Goal: Task Accomplishment & Management: Manage account settings

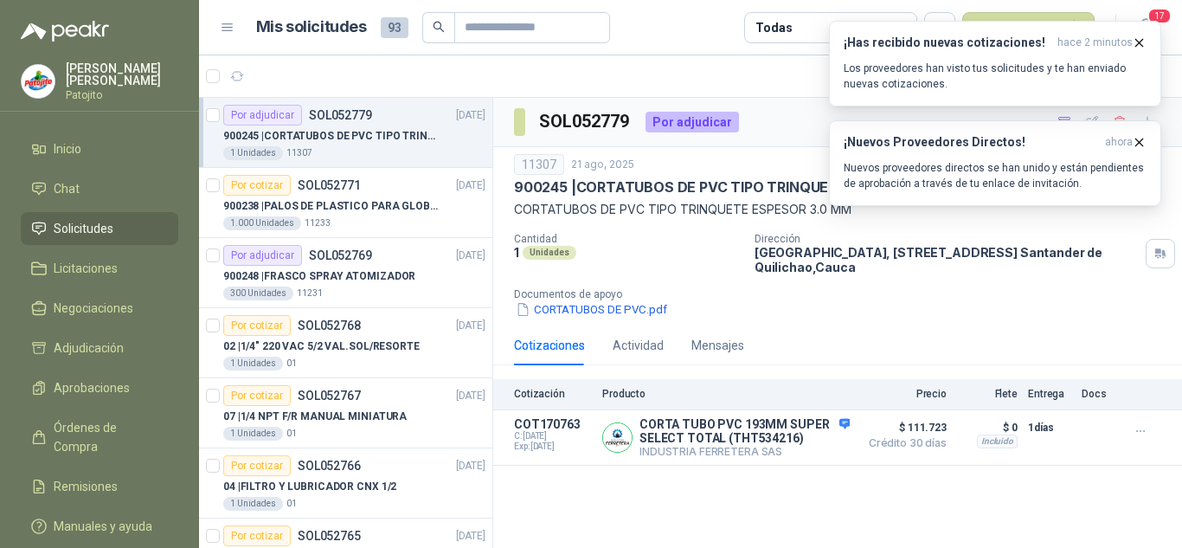
click at [82, 219] on span "Solicitudes" at bounding box center [84, 228] width 60 height 19
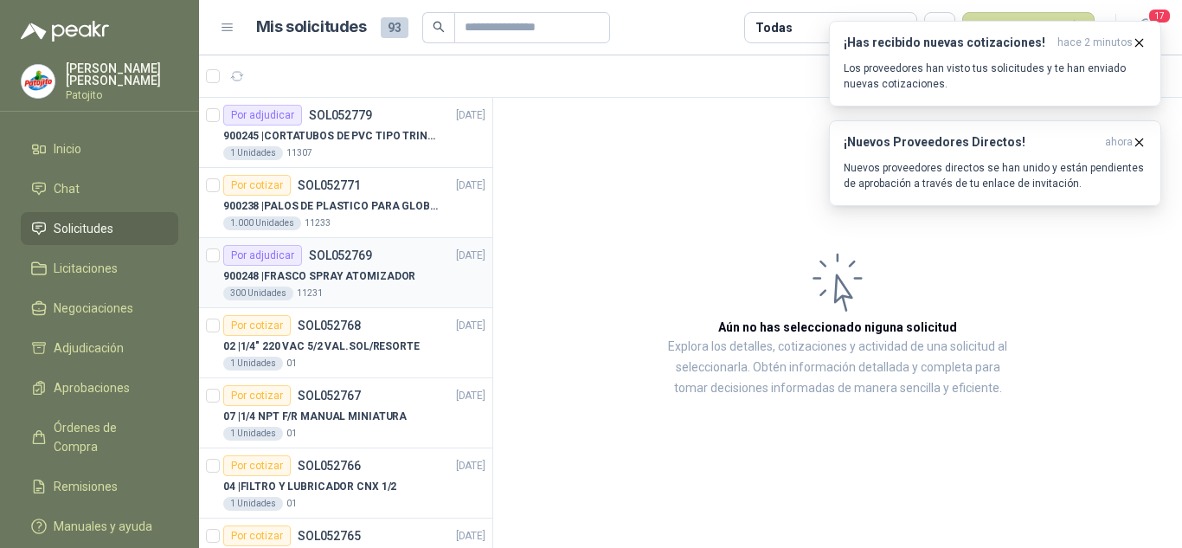
click at [414, 273] on div "900248 | FRASCO SPRAY ATOMIZADOR" at bounding box center [354, 276] width 262 height 21
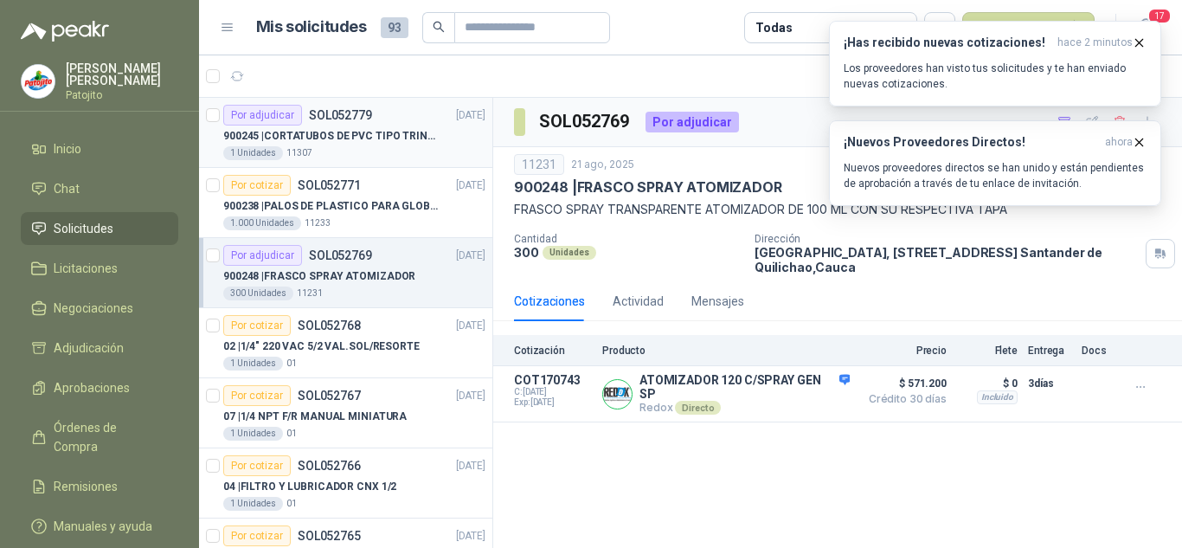
click at [355, 143] on p "900245 | CORTATUBOS DE PVC TIPO TRINQUETE" at bounding box center [330, 136] width 215 height 16
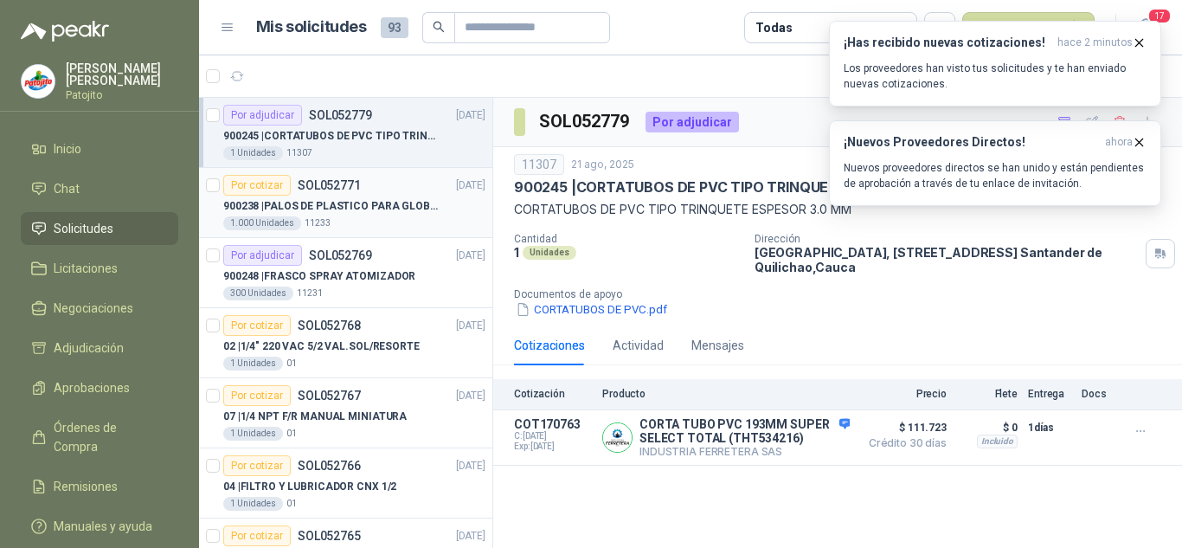
click at [356, 179] on p "SOL052771" at bounding box center [329, 185] width 63 height 12
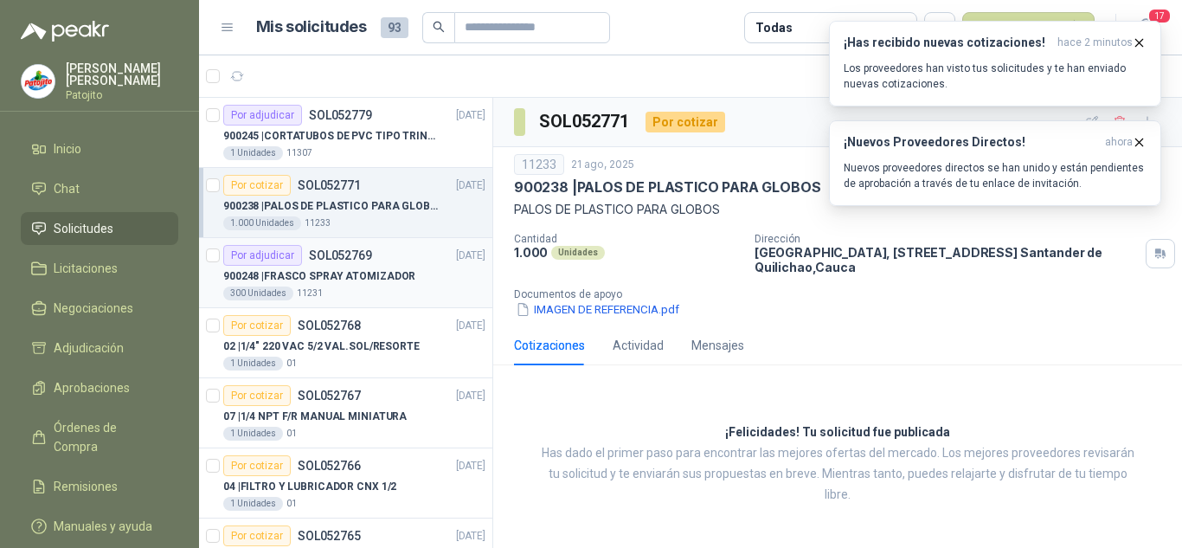
click at [382, 279] on p "900248 | FRASCO SPRAY ATOMIZADOR" at bounding box center [319, 276] width 192 height 16
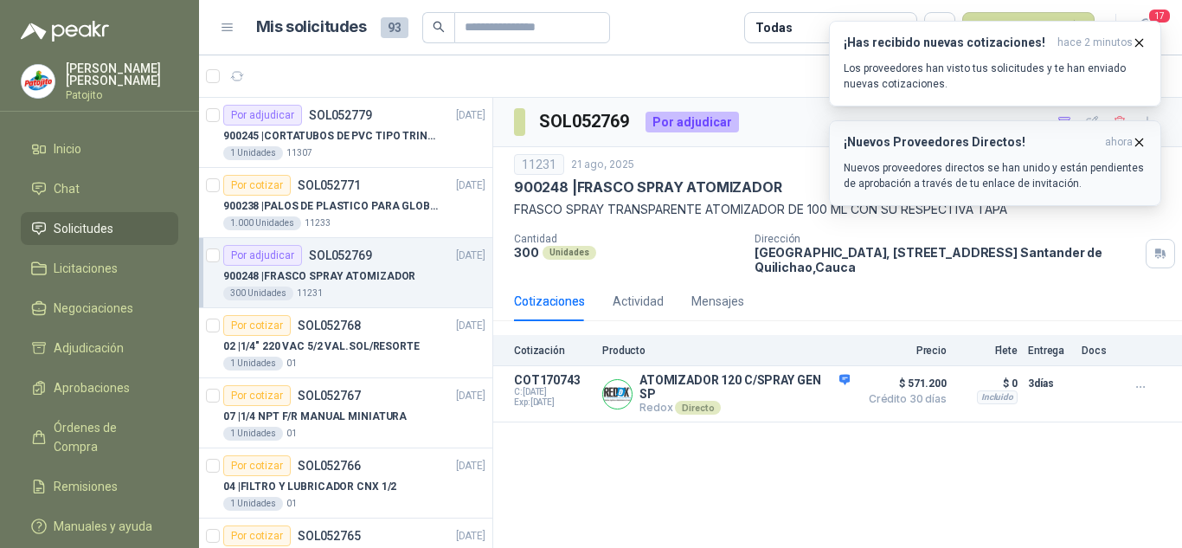
click at [1143, 140] on icon "button" at bounding box center [1139, 142] width 15 height 15
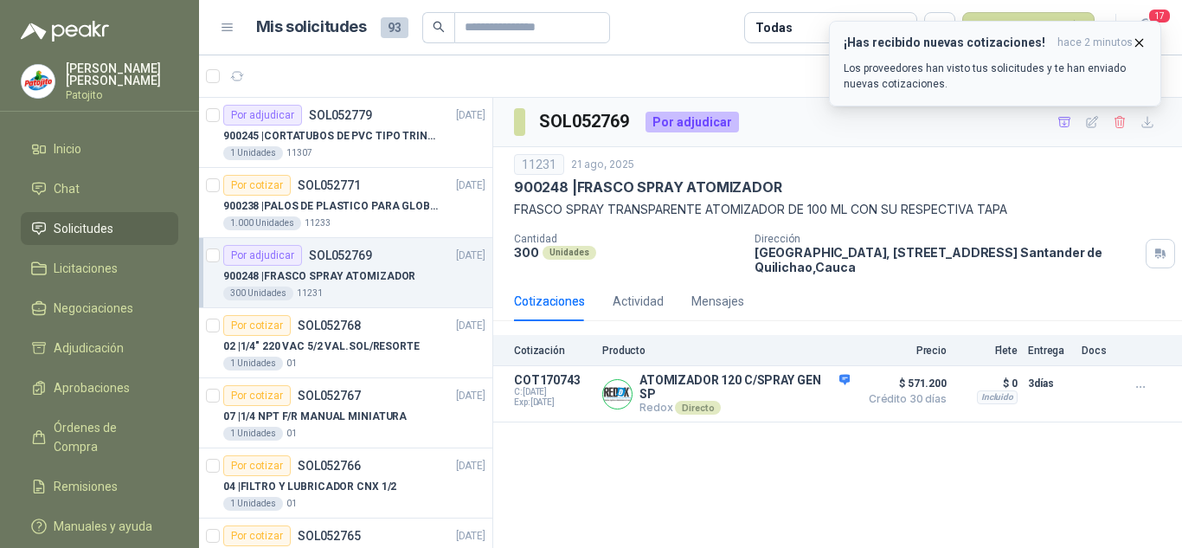
click at [1146, 44] on icon "button" at bounding box center [1139, 42] width 15 height 15
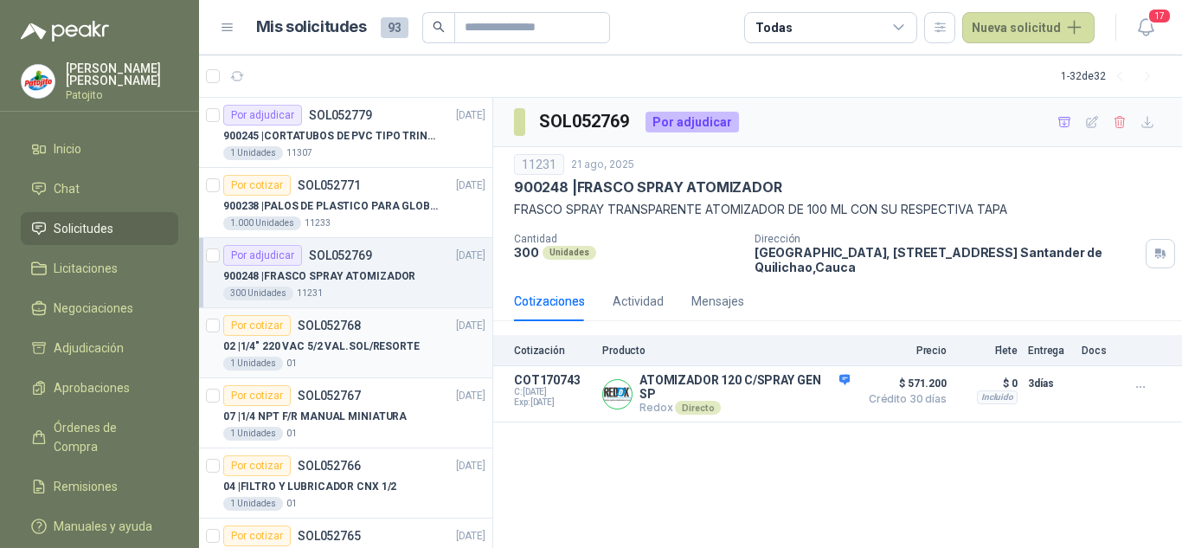
click at [382, 363] on div "1 Unidades 01" at bounding box center [354, 363] width 262 height 14
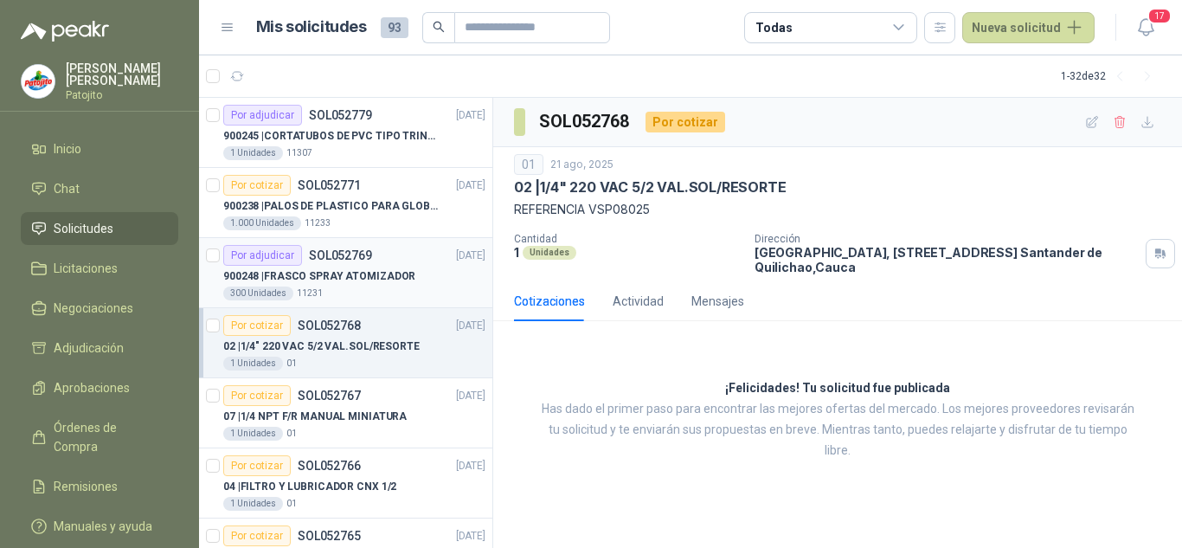
click at [364, 257] on p "SOL052769" at bounding box center [340, 255] width 63 height 12
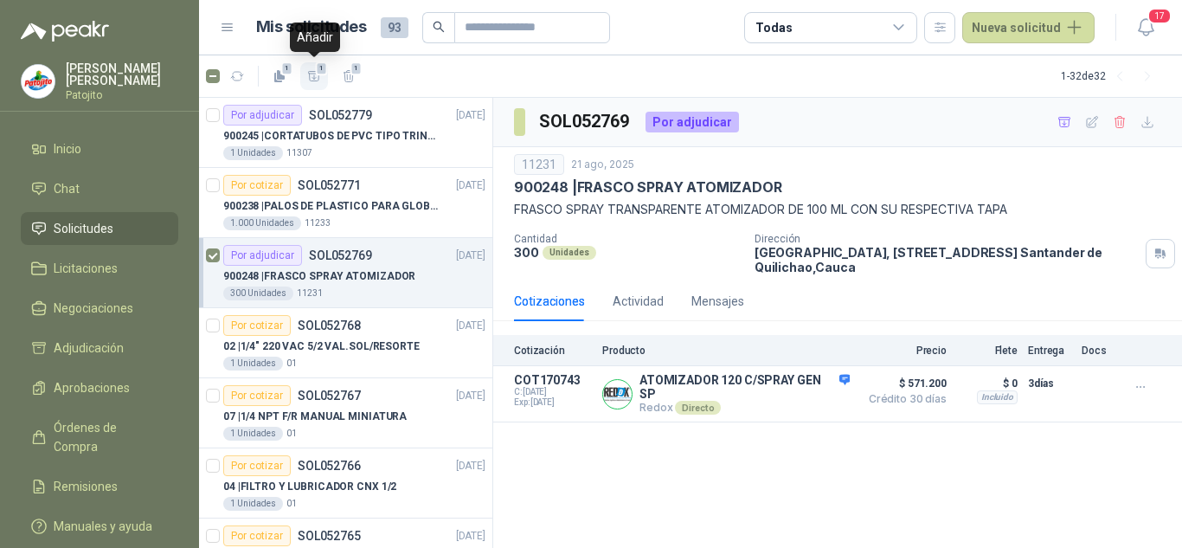
click at [320, 69] on span "1" at bounding box center [322, 68] width 12 height 14
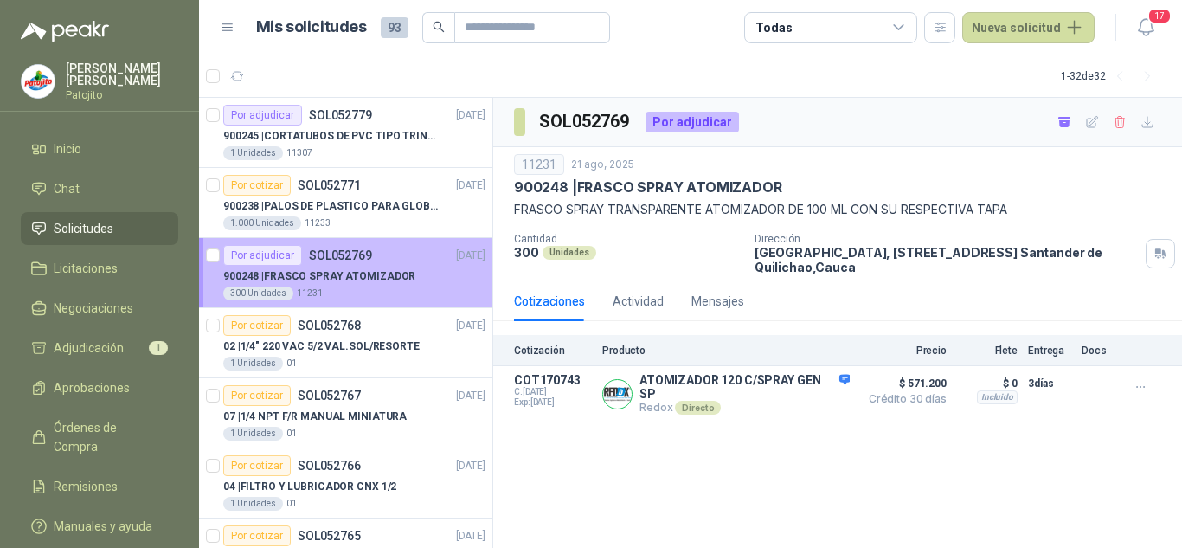
click at [384, 280] on p "900248 | FRASCO SPRAY ATOMIZADOR" at bounding box center [319, 276] width 192 height 16
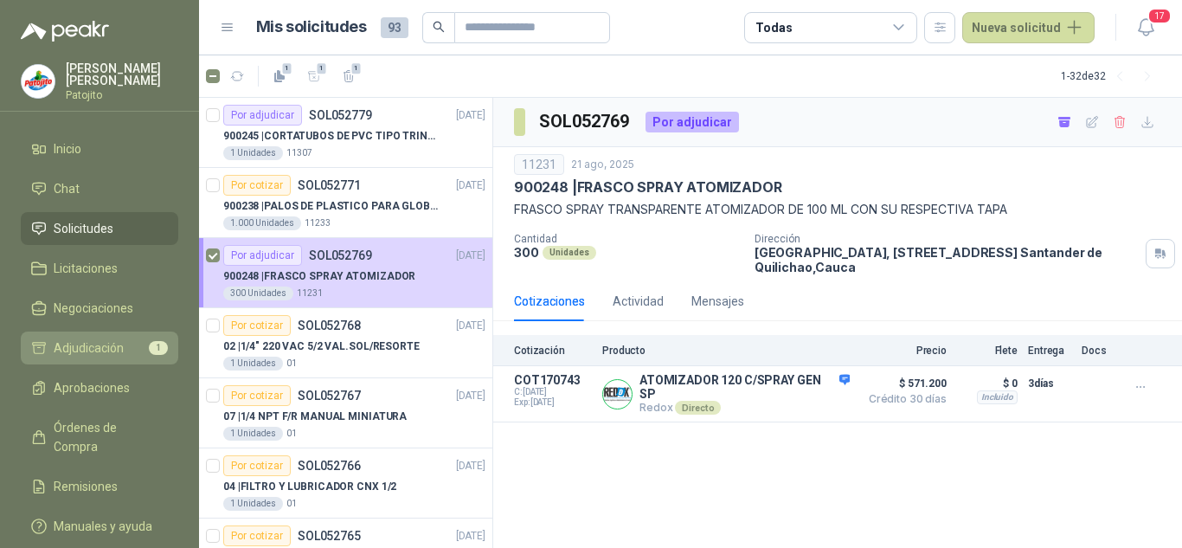
click at [99, 350] on span "Adjudicación" at bounding box center [89, 347] width 70 height 19
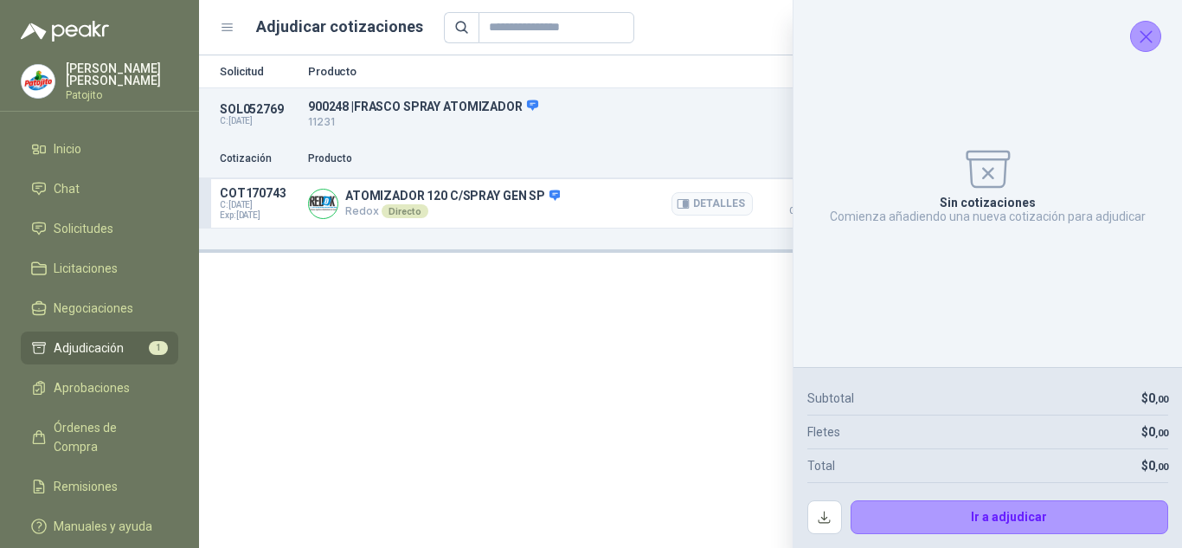
click at [460, 206] on p "Redox Directo" at bounding box center [452, 211] width 215 height 14
click at [828, 518] on button "button" at bounding box center [824, 517] width 35 height 35
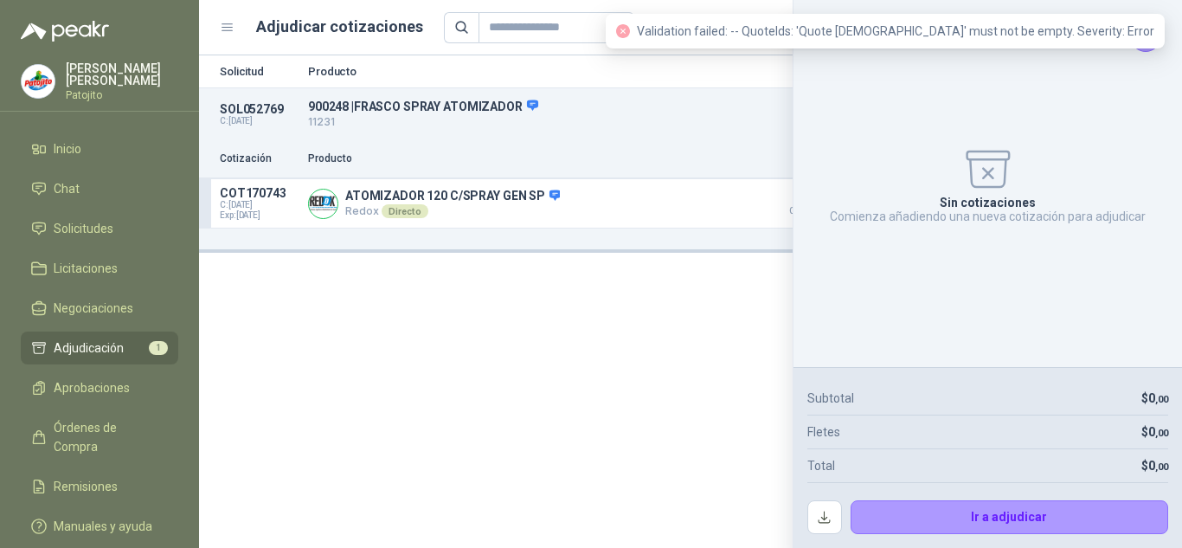
click at [564, 303] on div "Solicitud Producto Cantidad Dirección Docs SOL052769 C: [DATE] 900248 | FRASCO …" at bounding box center [690, 301] width 983 height 492
click at [412, 210] on div "Directo" at bounding box center [405, 211] width 46 height 14
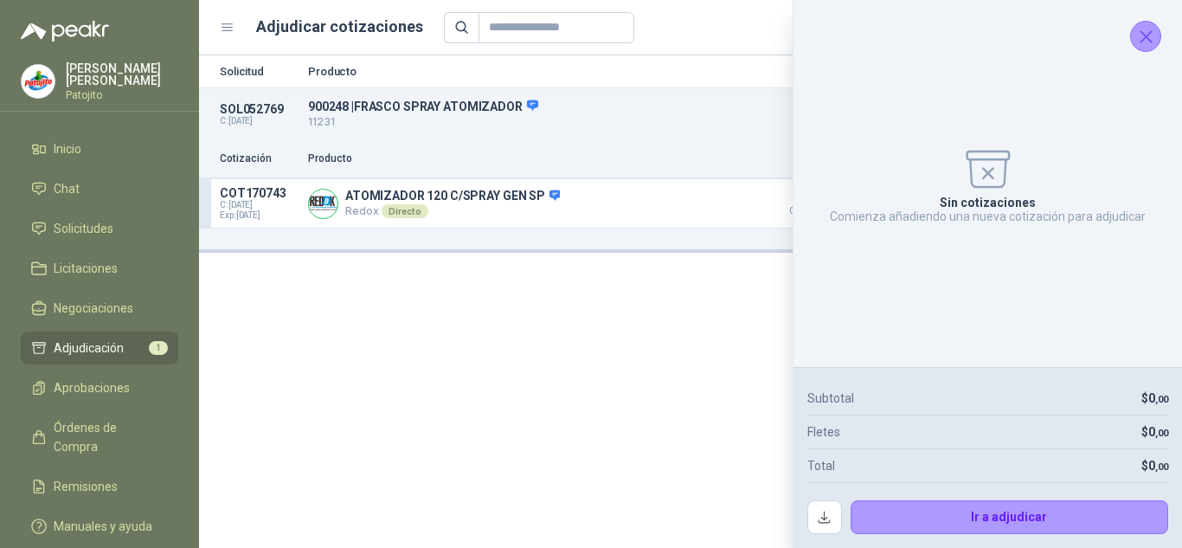
click at [1152, 39] on icon "Cerrar" at bounding box center [1146, 37] width 22 height 22
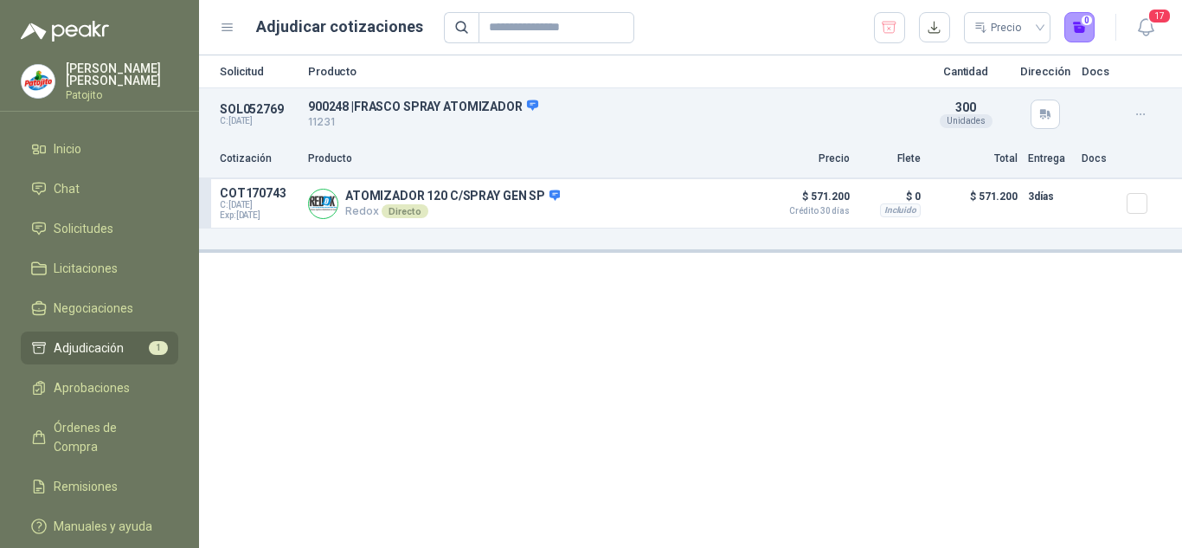
click at [323, 68] on p "Producto" at bounding box center [610, 71] width 604 height 11
click at [1084, 27] on button "0" at bounding box center [1079, 27] width 31 height 31
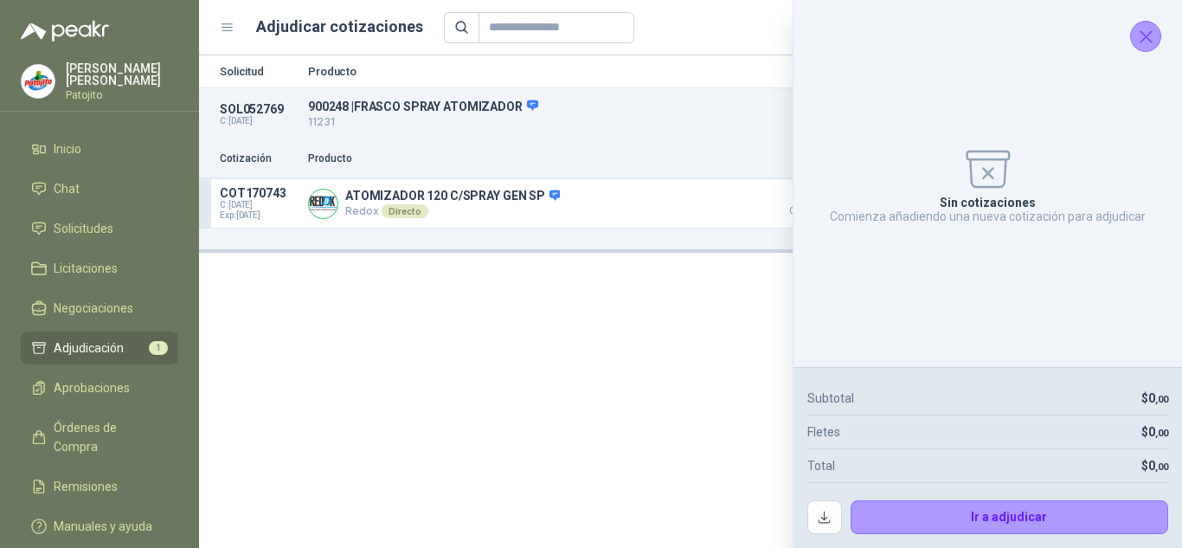
click at [1150, 34] on icon "Cerrar" at bounding box center [1146, 37] width 22 height 22
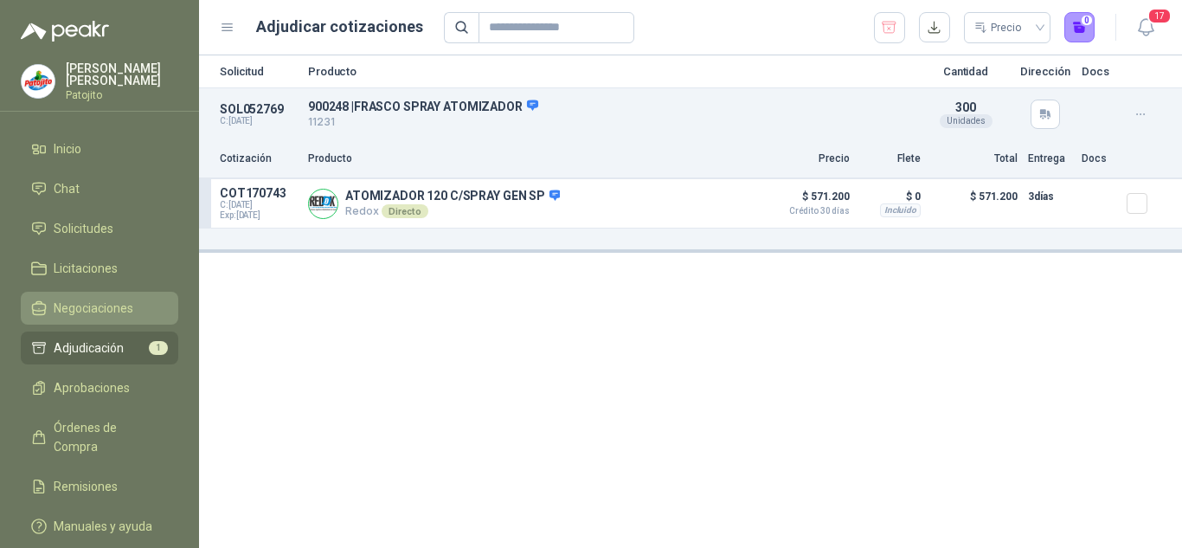
click at [109, 308] on span "Negociaciones" at bounding box center [94, 307] width 80 height 19
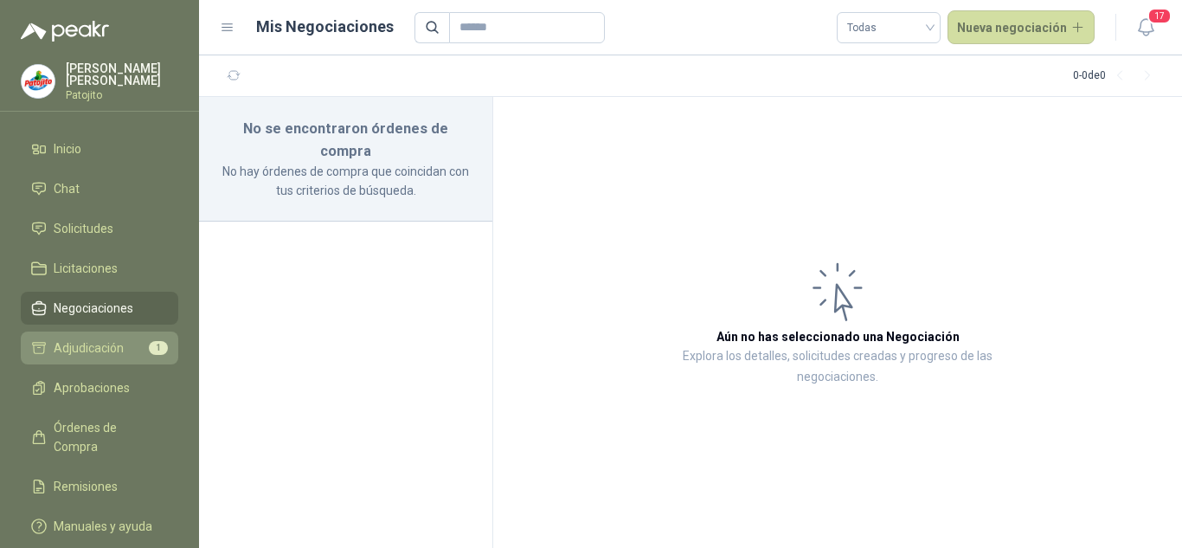
click at [112, 335] on link "Adjudicación 1" at bounding box center [99, 347] width 157 height 33
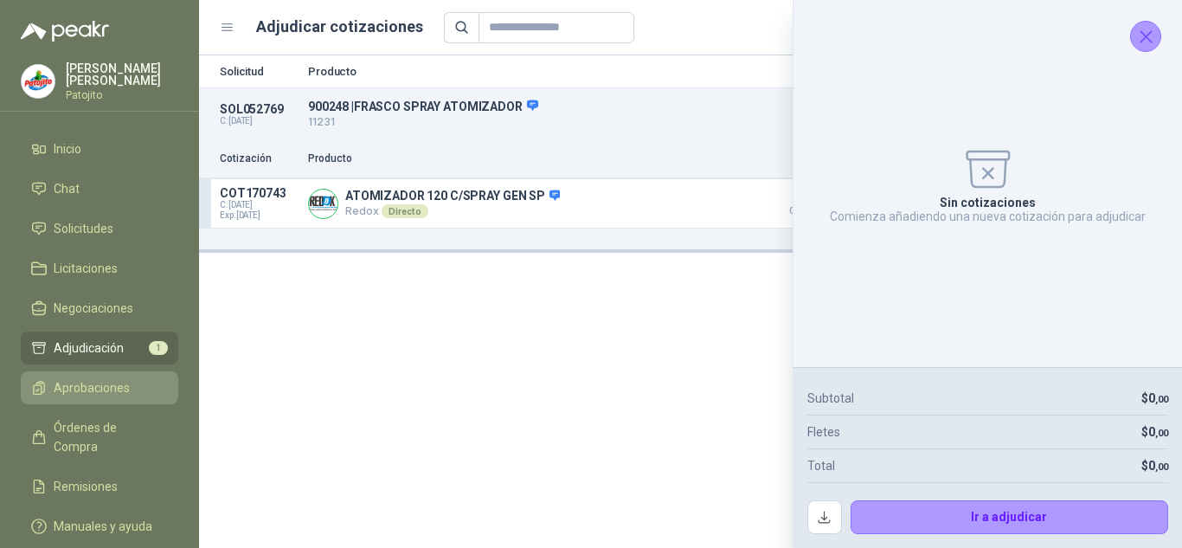
click at [107, 377] on link "Aprobaciones" at bounding box center [99, 387] width 157 height 33
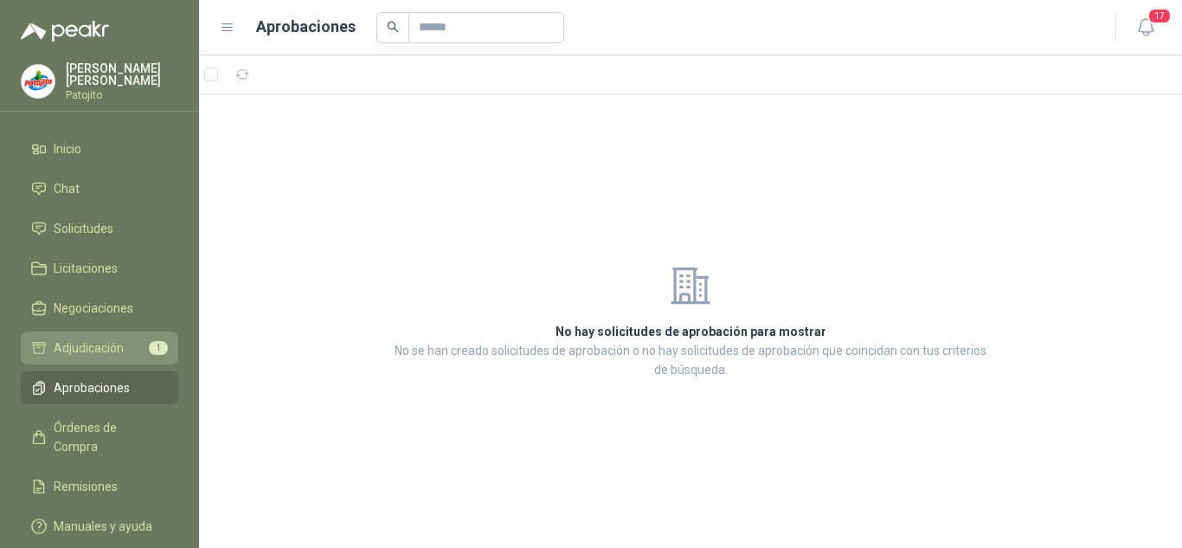
click at [110, 345] on span "Adjudicación" at bounding box center [89, 347] width 70 height 19
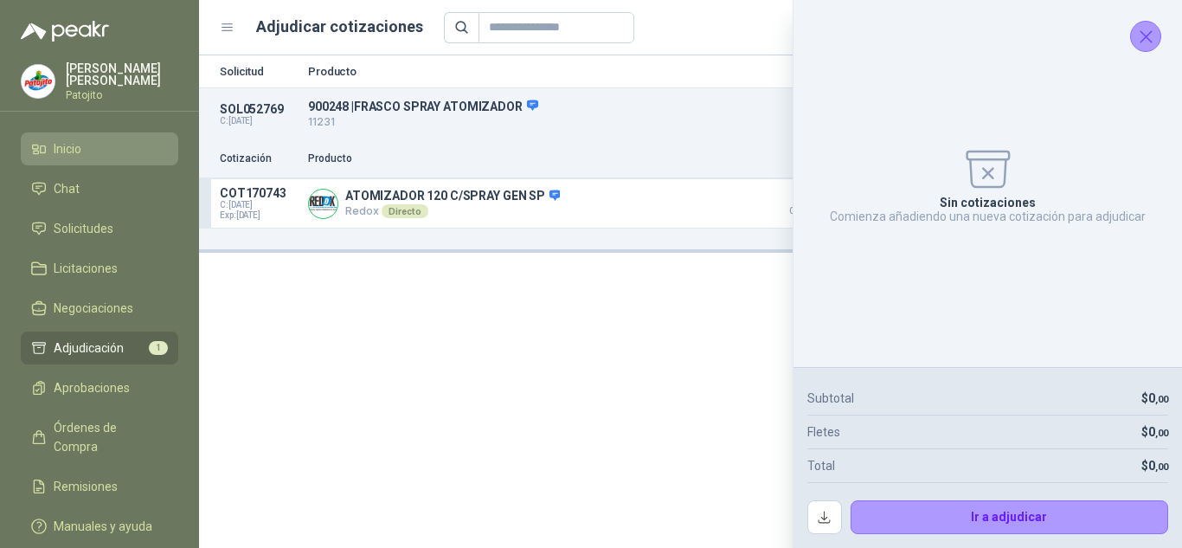
click at [59, 144] on span "Inicio" at bounding box center [68, 148] width 28 height 19
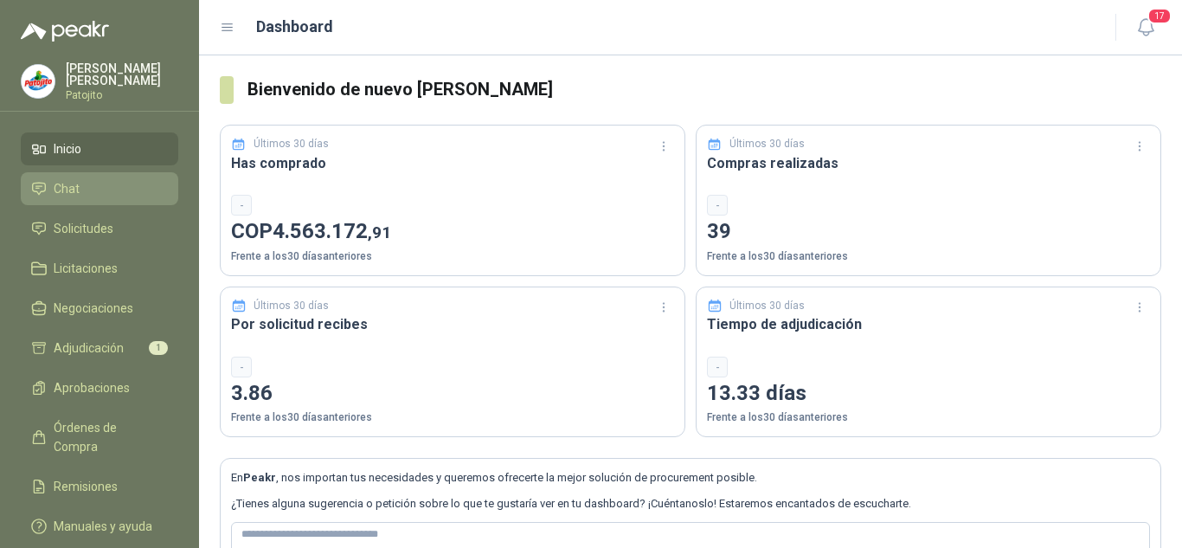
click at [74, 196] on span "Chat" at bounding box center [67, 188] width 26 height 19
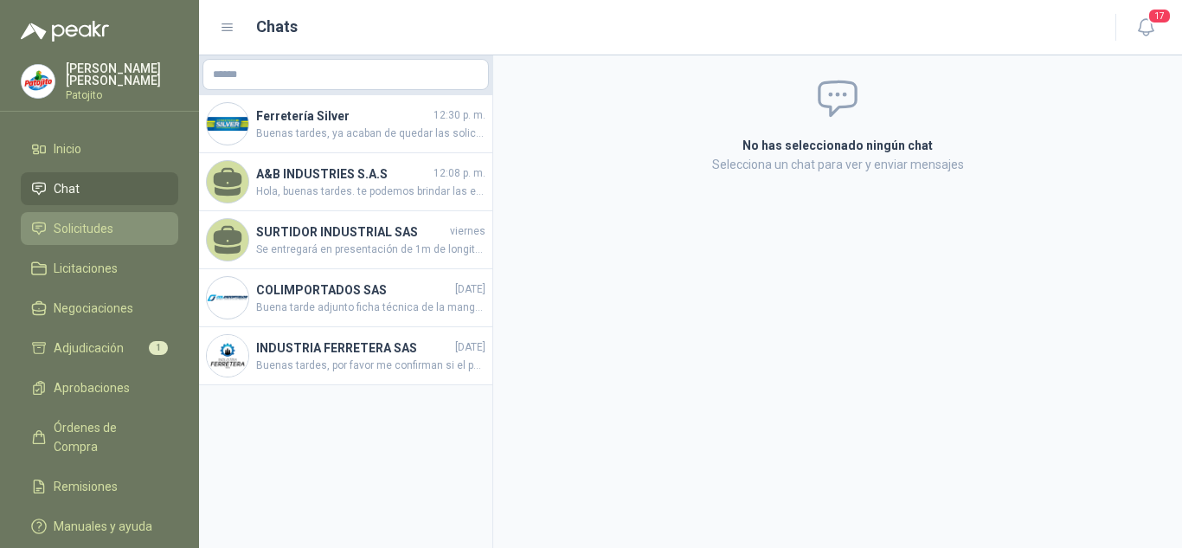
click at [80, 221] on span "Solicitudes" at bounding box center [84, 228] width 60 height 19
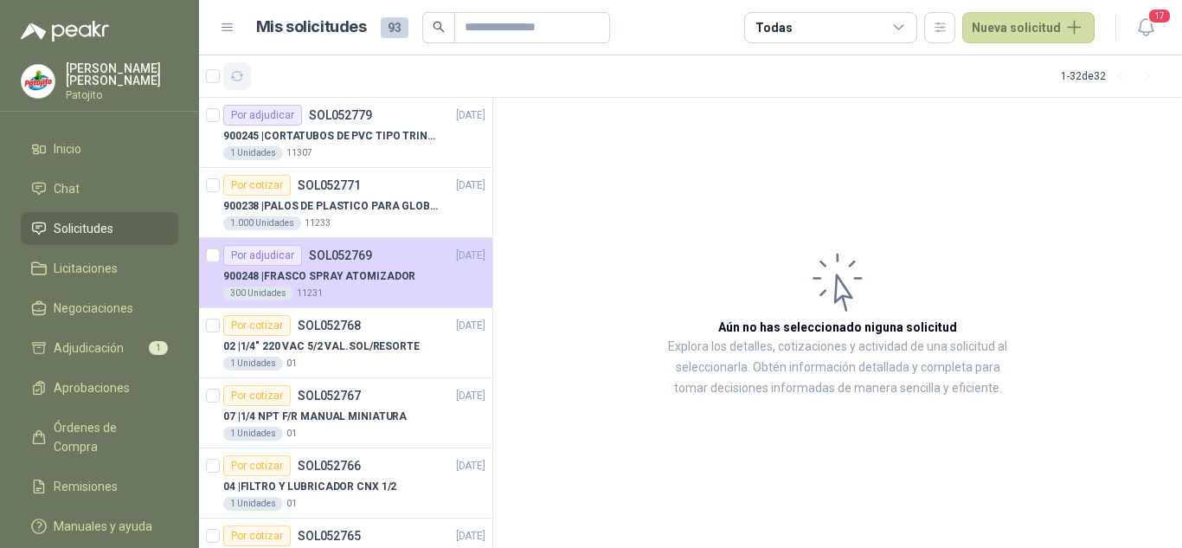
click at [232, 77] on icon "button" at bounding box center [237, 76] width 13 height 9
click at [221, 78] on div at bounding box center [228, 76] width 45 height 28
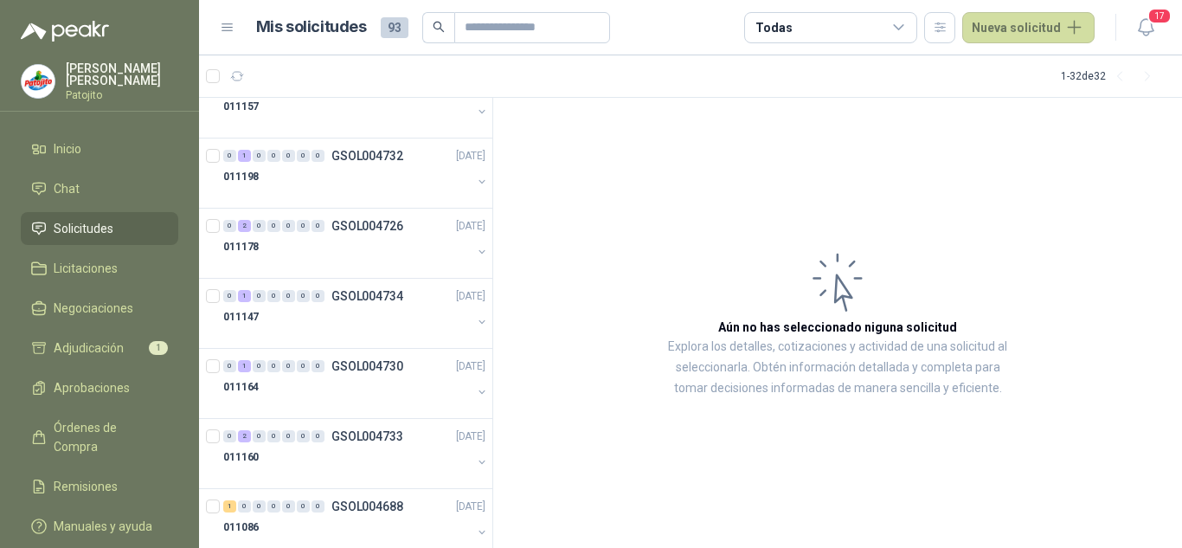
scroll to position [1816, 0]
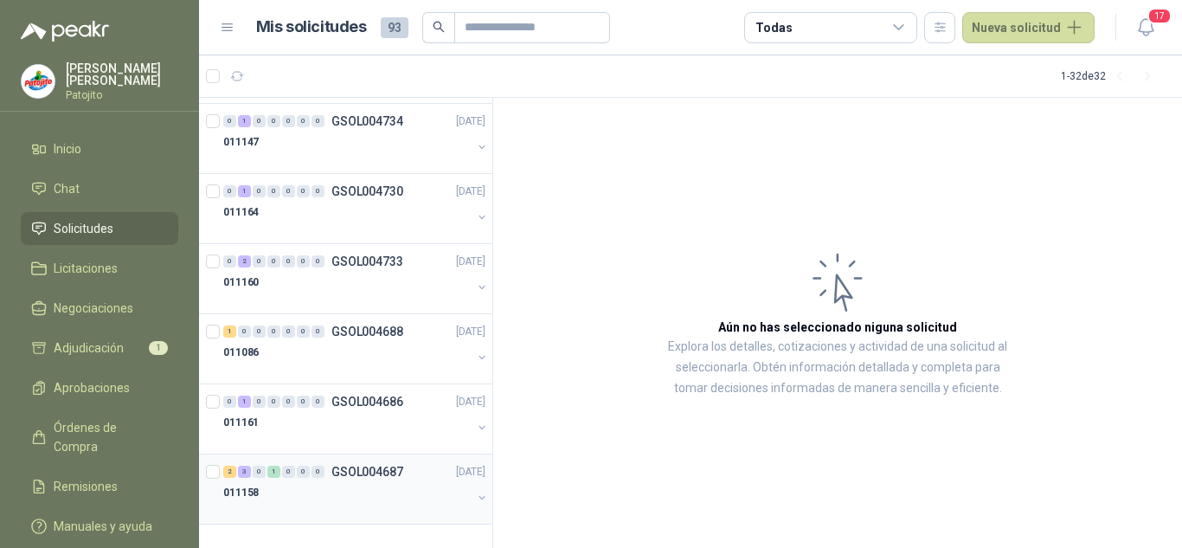
click at [475, 492] on button "button" at bounding box center [482, 498] width 14 height 14
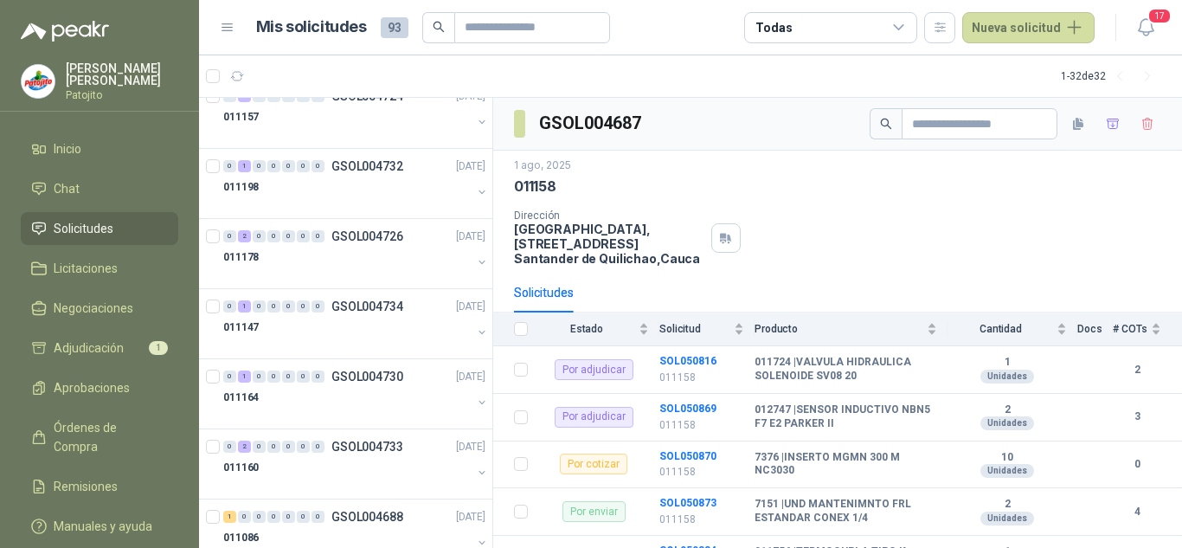
scroll to position [1371, 0]
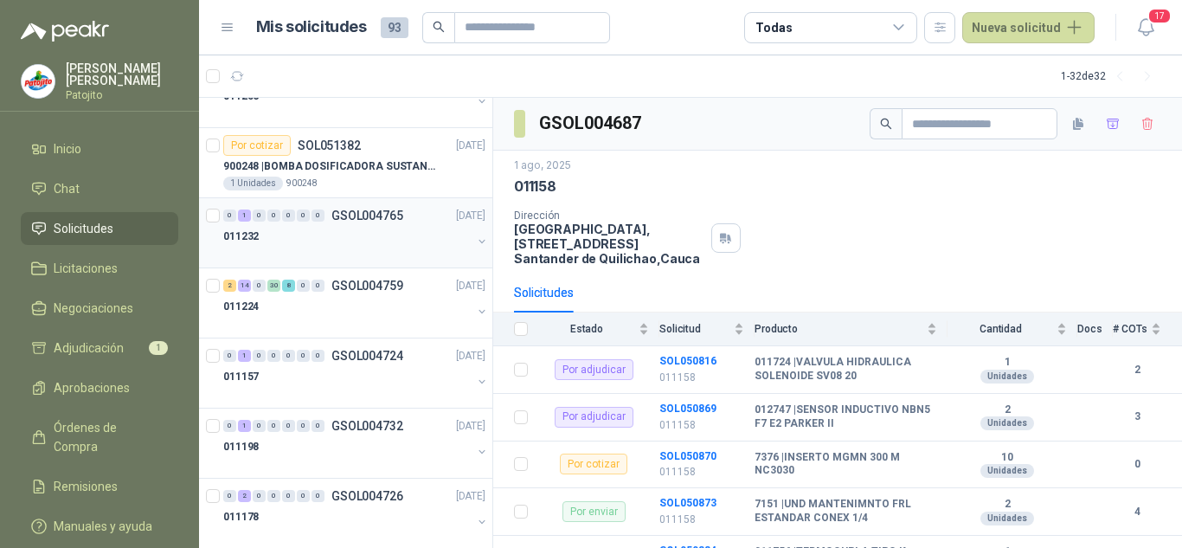
click at [406, 250] on div at bounding box center [347, 254] width 248 height 14
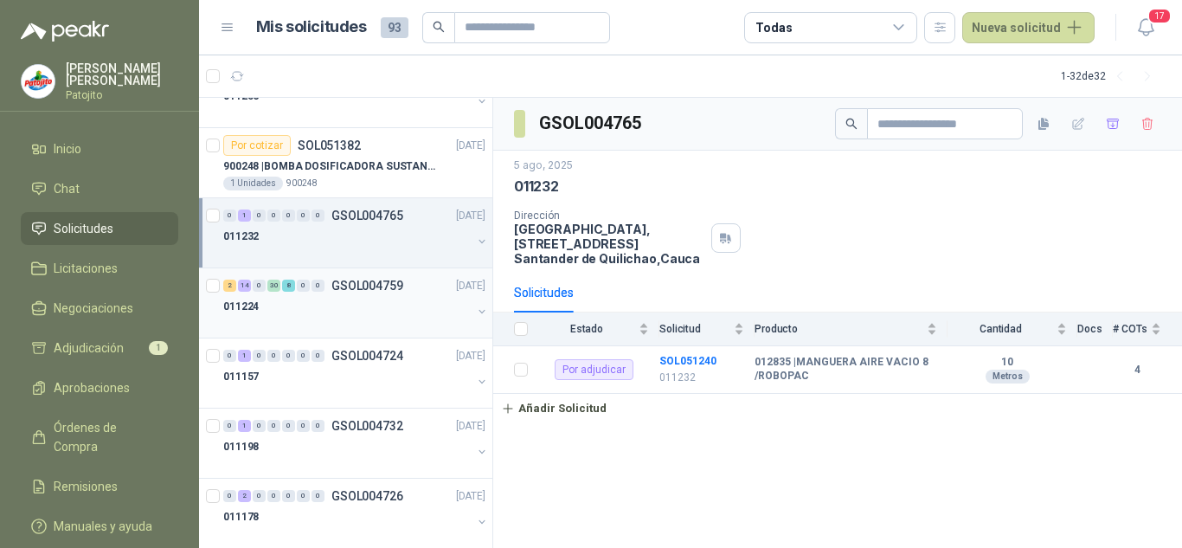
click at [365, 299] on div "011224" at bounding box center [347, 306] width 248 height 21
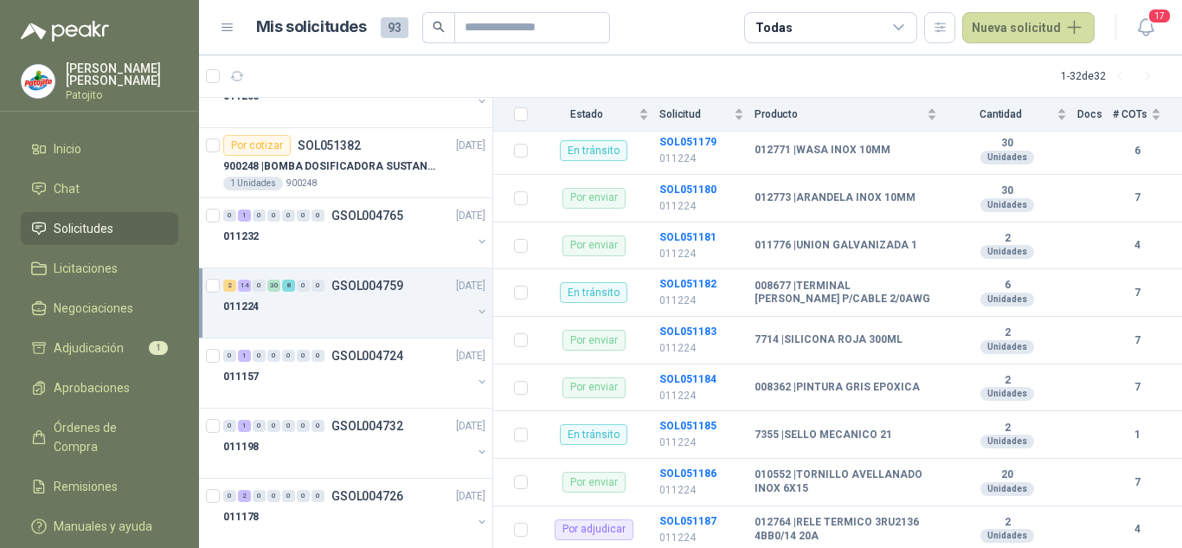
scroll to position [1557, 0]
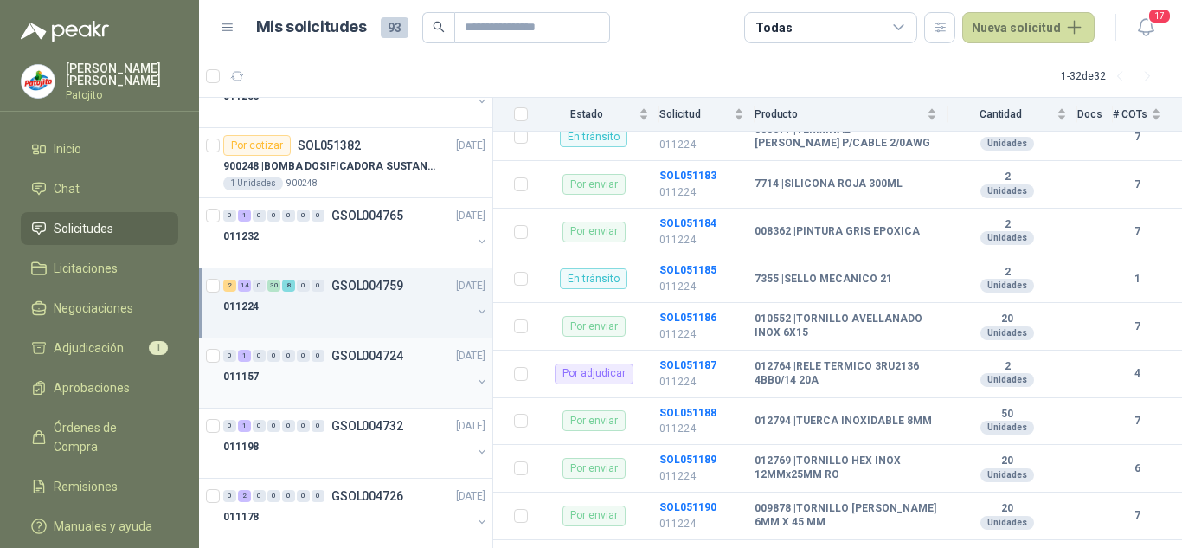
click at [357, 391] on div at bounding box center [347, 394] width 248 height 14
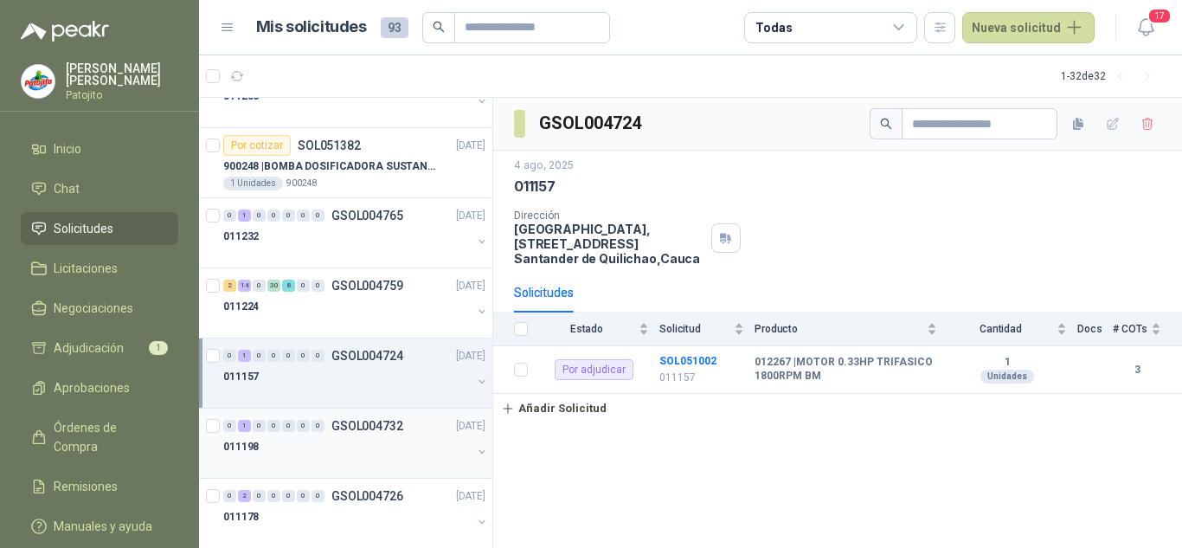
click at [368, 427] on p "GSOL004732" at bounding box center [367, 426] width 72 height 12
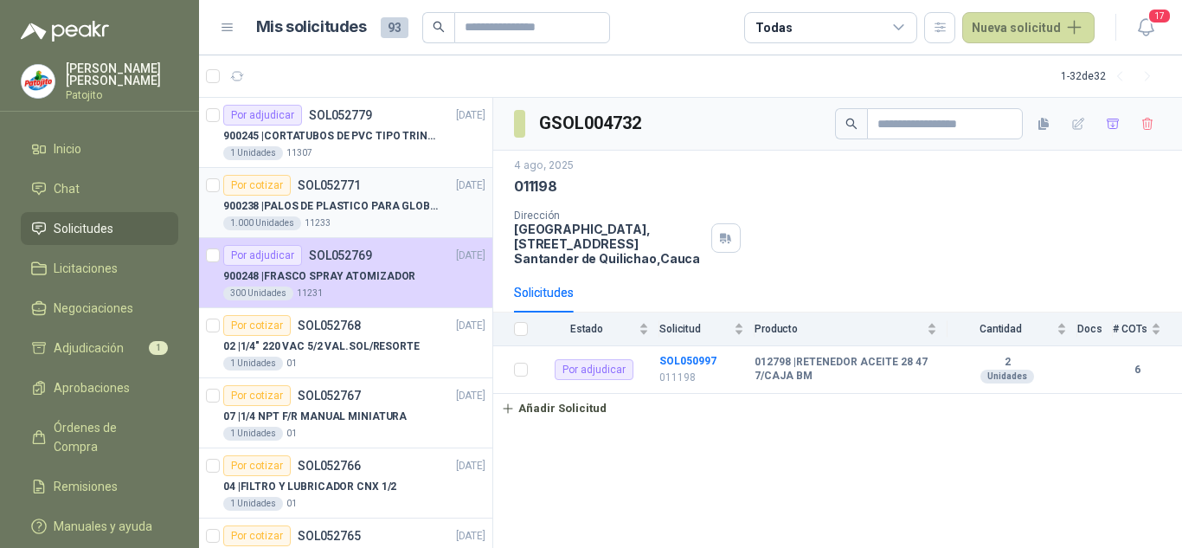
click at [405, 223] on div "1.000 Unidades 11233" at bounding box center [354, 223] width 262 height 14
